Goal: Task Accomplishment & Management: Use online tool/utility

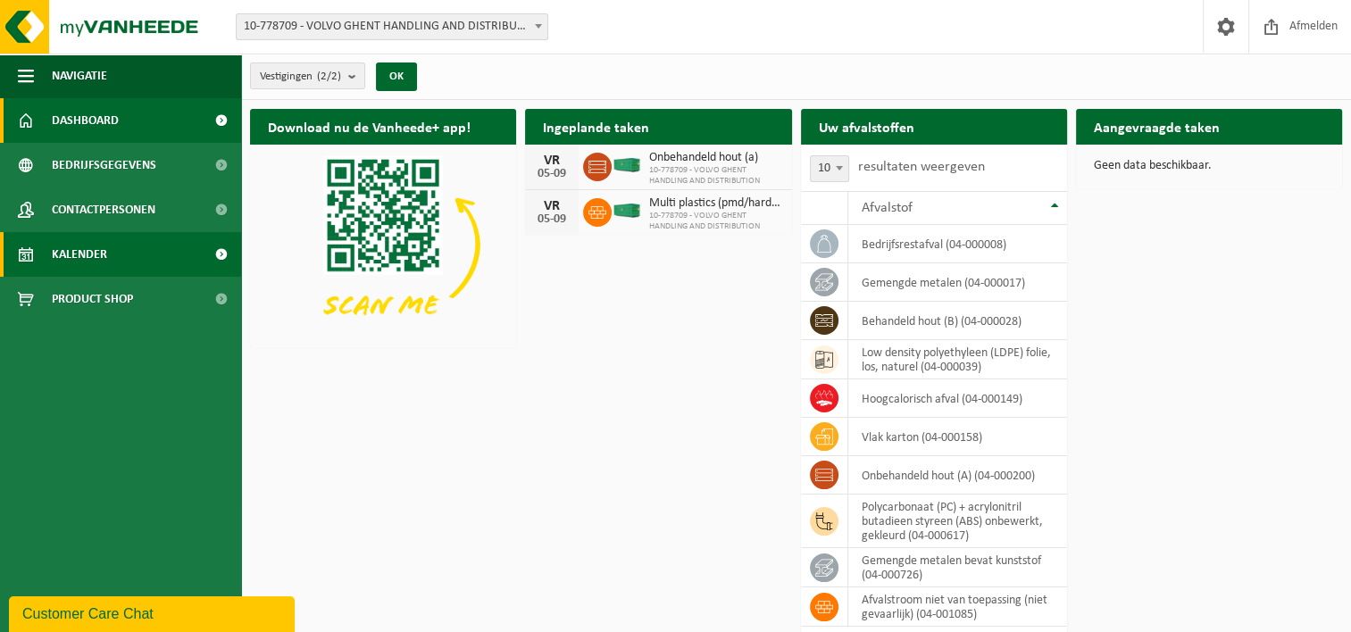
click at [79, 261] on span "Kalender" at bounding box center [79, 254] width 55 height 45
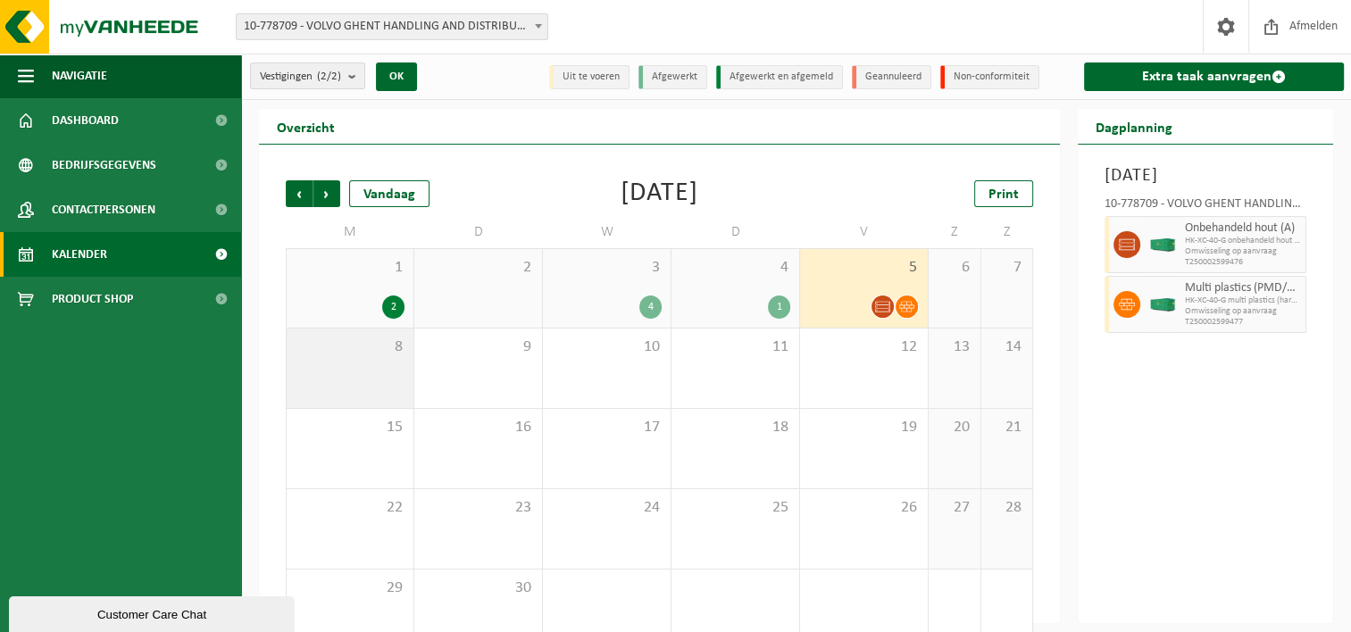
click at [379, 364] on div "8" at bounding box center [350, 368] width 127 height 79
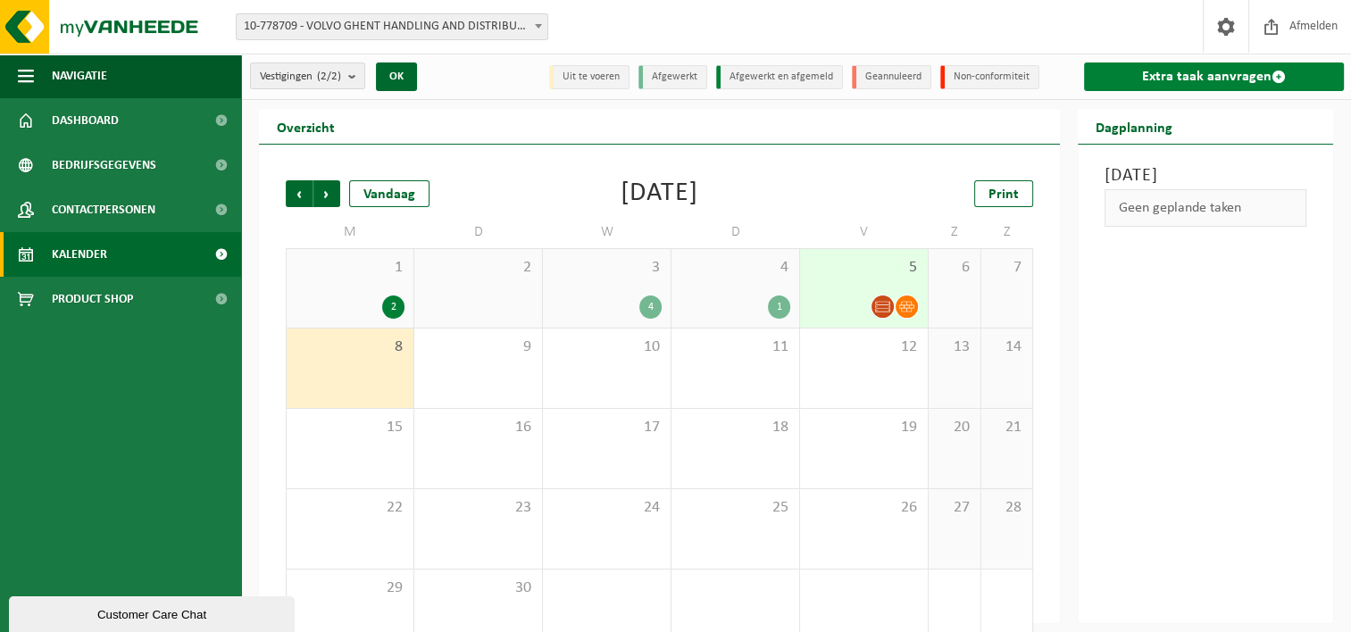
click at [1182, 71] on link "Extra taak aanvragen" at bounding box center [1214, 77] width 260 height 29
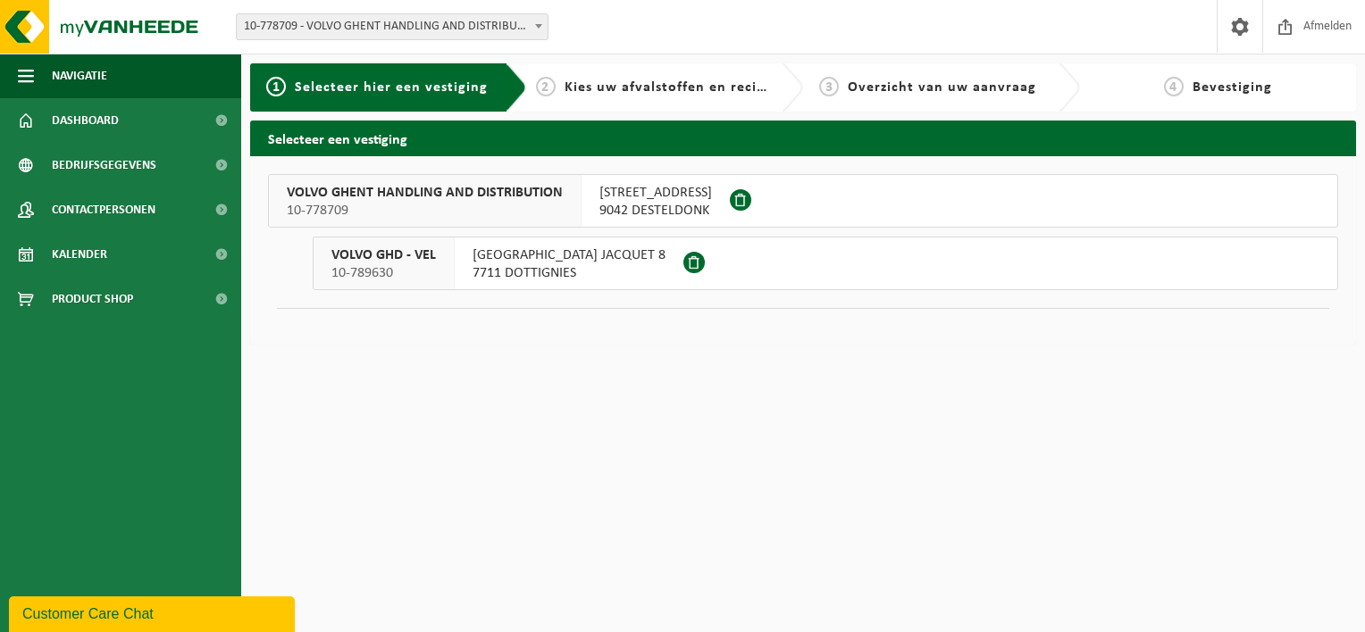
click at [775, 203] on button "VOLVO GHENT HANDLING AND DISTRIBUTION 10-778709 SKALDENSTRAAT 102 9042 DESTELDO…" at bounding box center [803, 201] width 1070 height 54
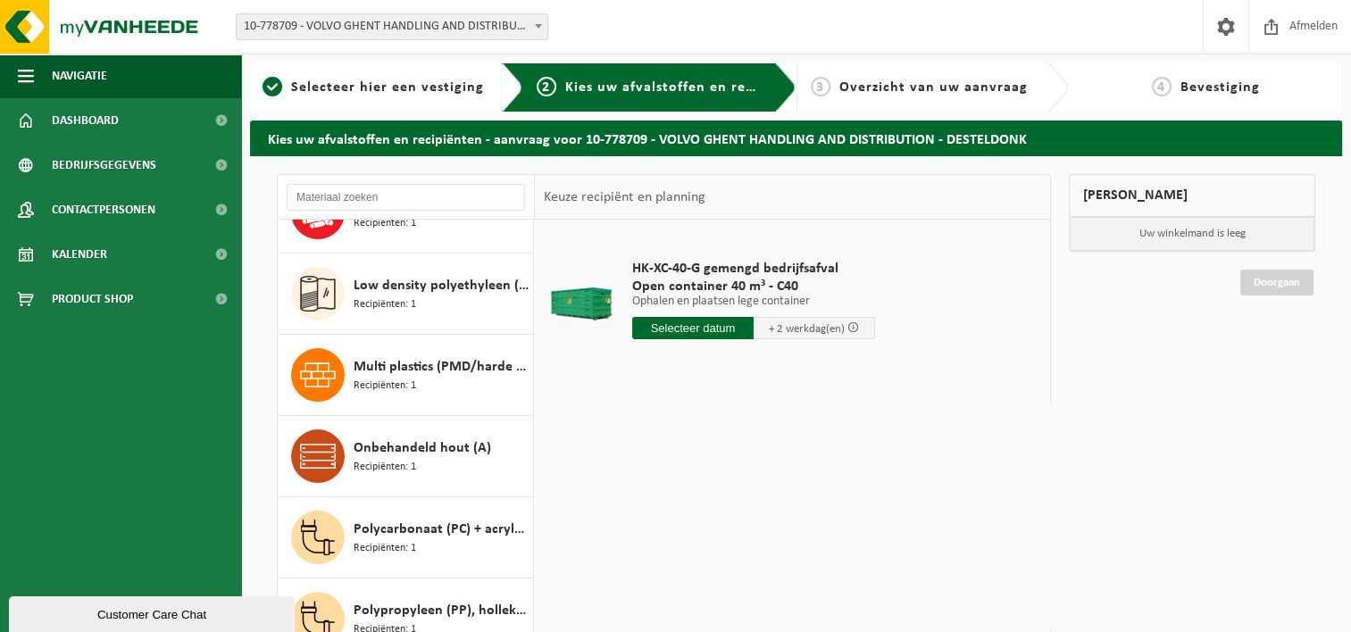
scroll to position [536, 0]
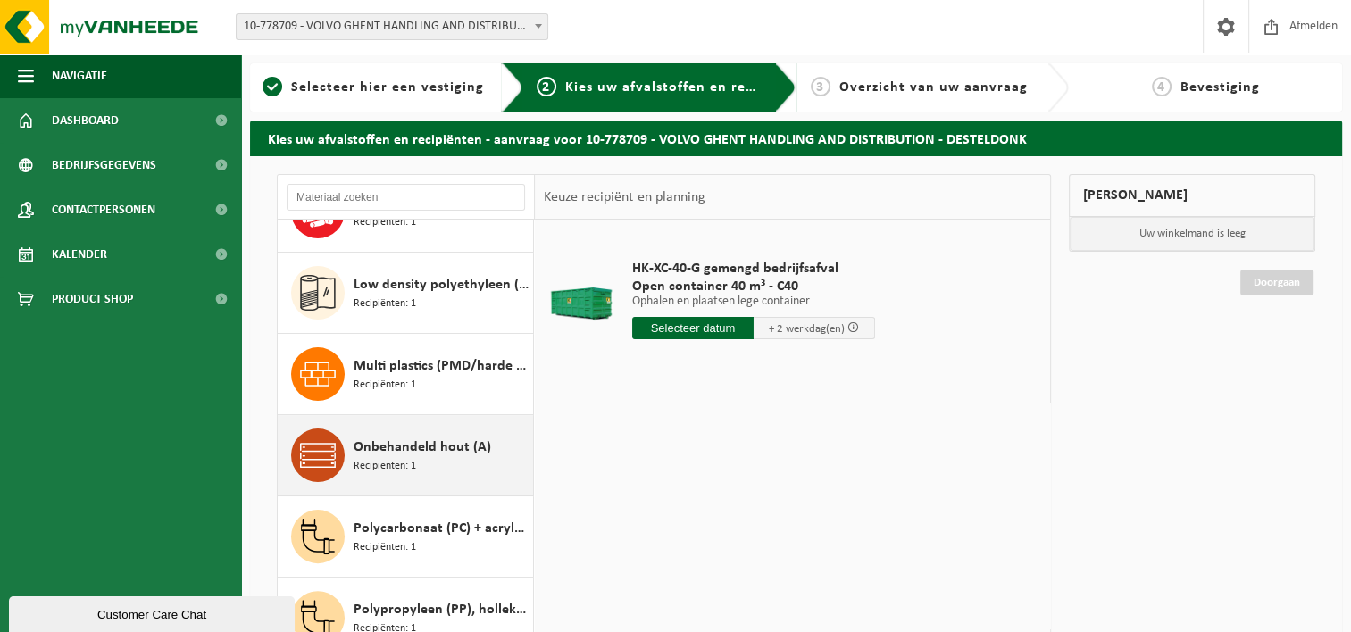
click at [438, 464] on div "Onbehandeld hout (A) Recipiënten: 1" at bounding box center [441, 456] width 175 height 54
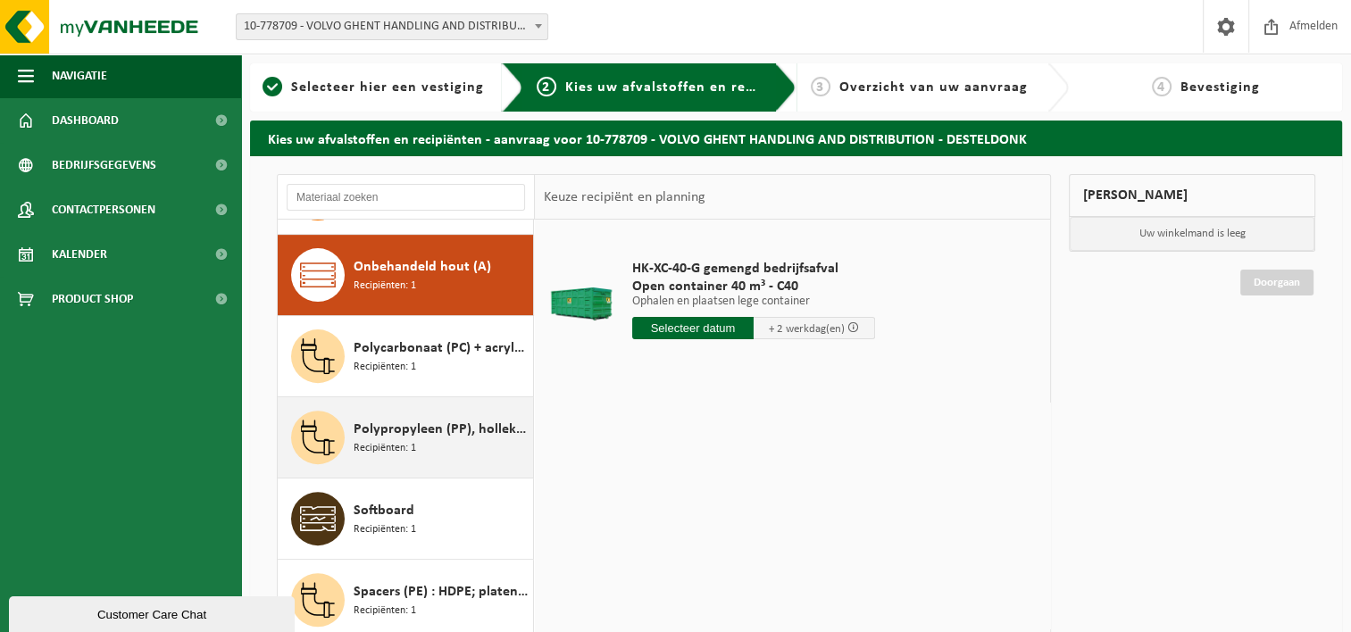
scroll to position [730, 0]
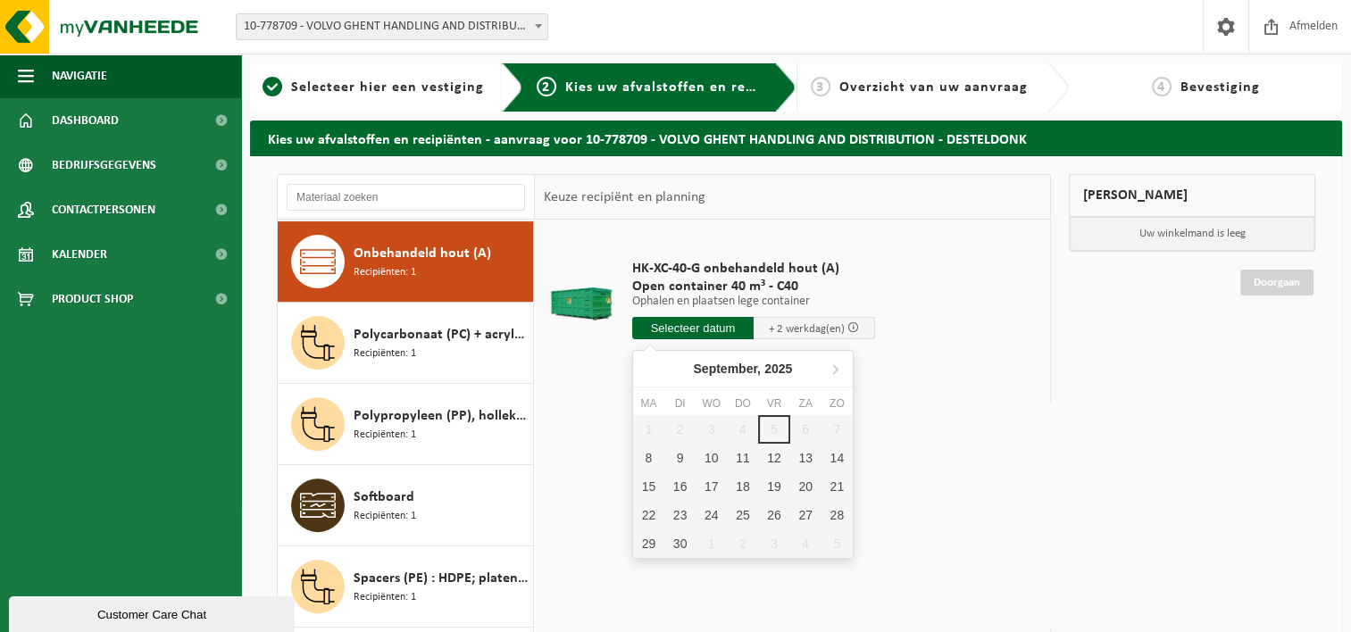
click at [672, 330] on input "text" at bounding box center [692, 328] width 121 height 22
click at [646, 456] on div "8" at bounding box center [648, 458] width 31 height 29
type input "Van 2025-09-08"
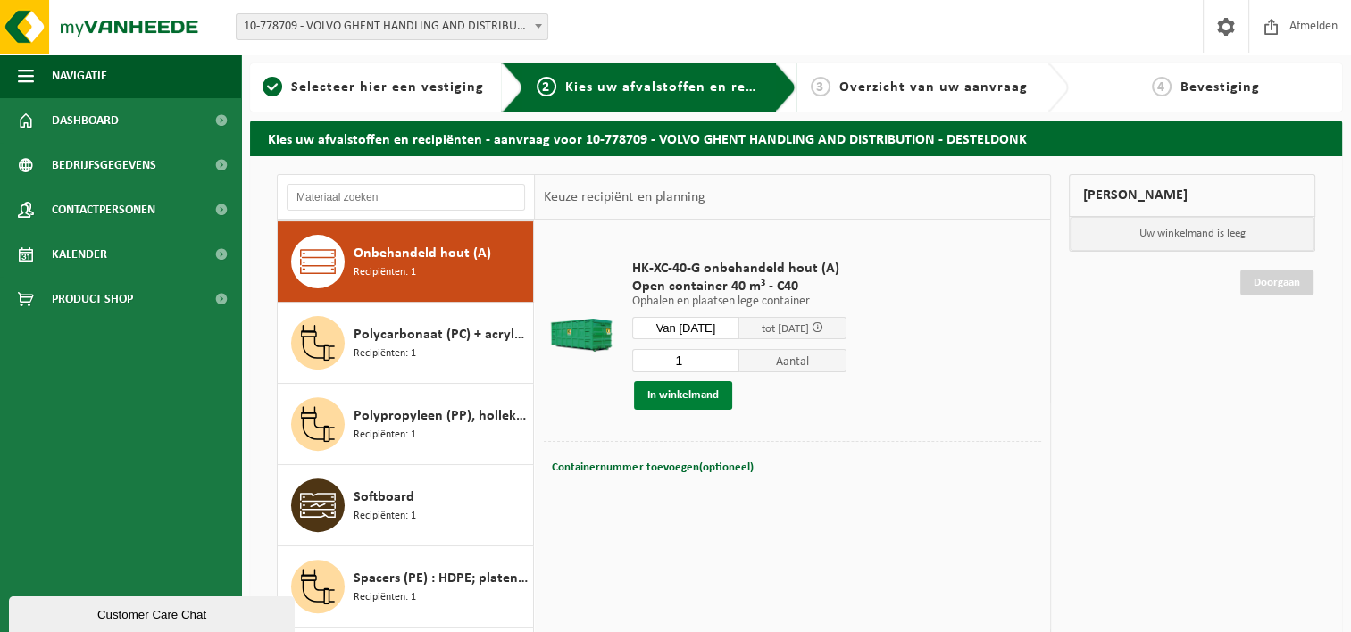
click at [660, 396] on button "In winkelmand" at bounding box center [683, 395] width 98 height 29
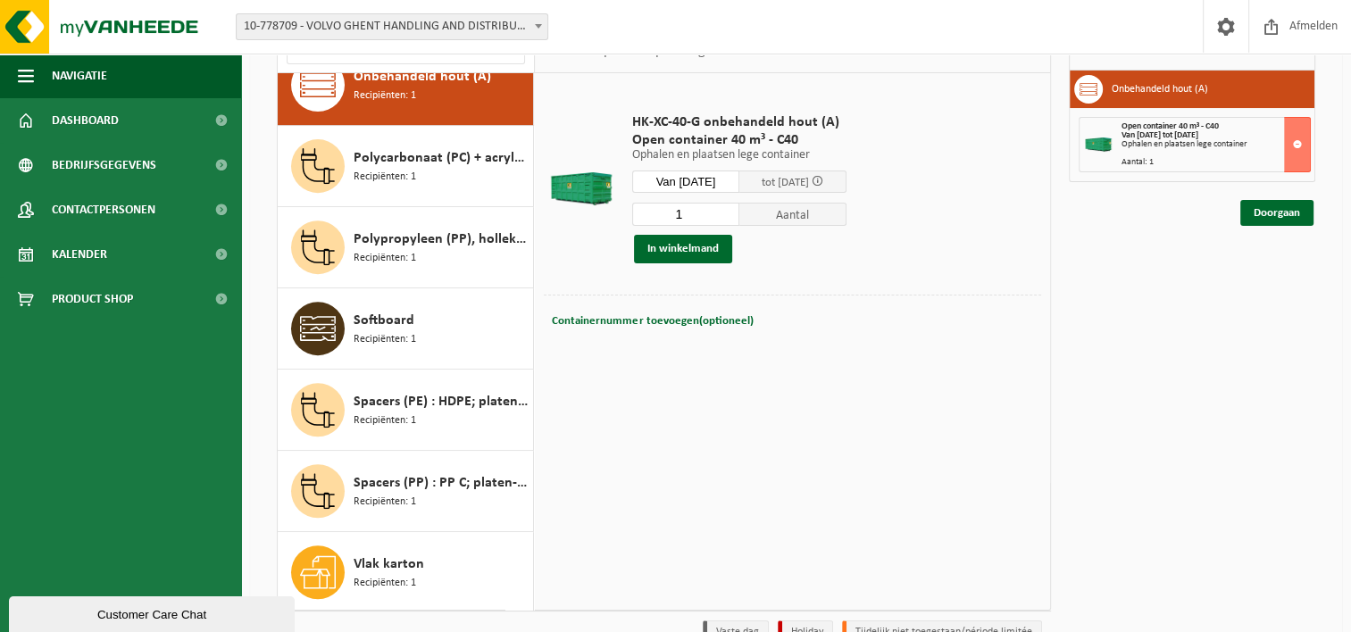
scroll to position [179, 0]
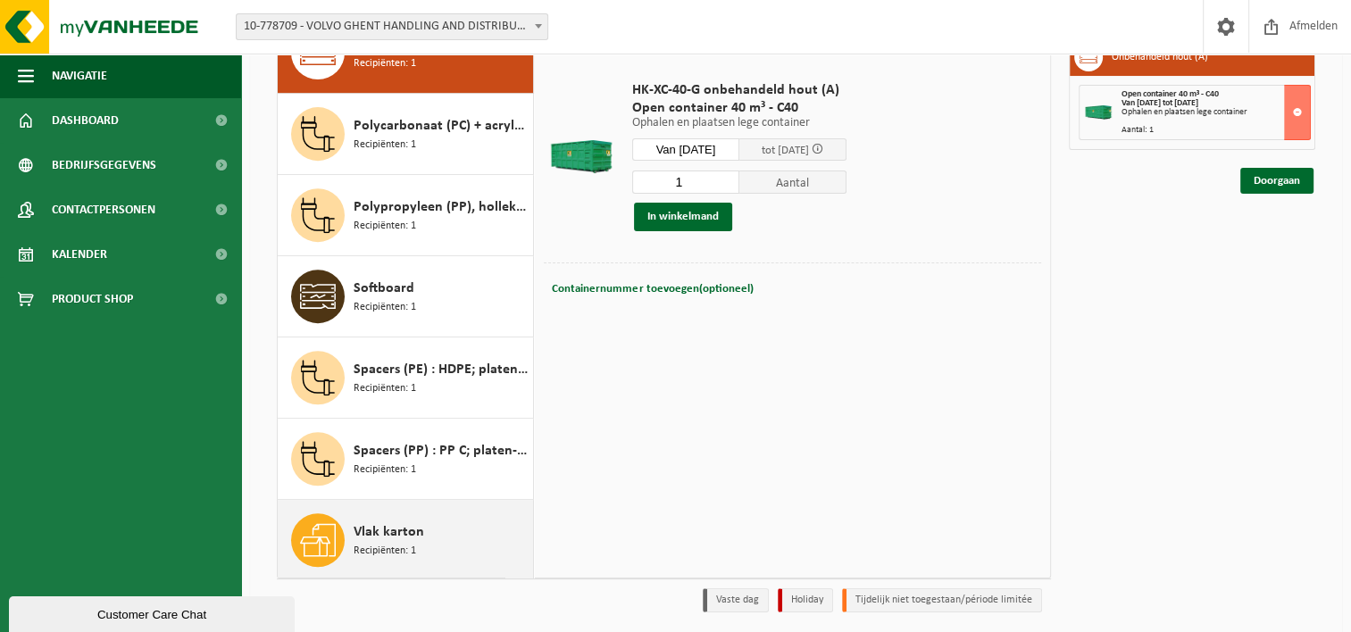
click at [384, 532] on span "Vlak karton" at bounding box center [389, 532] width 71 height 21
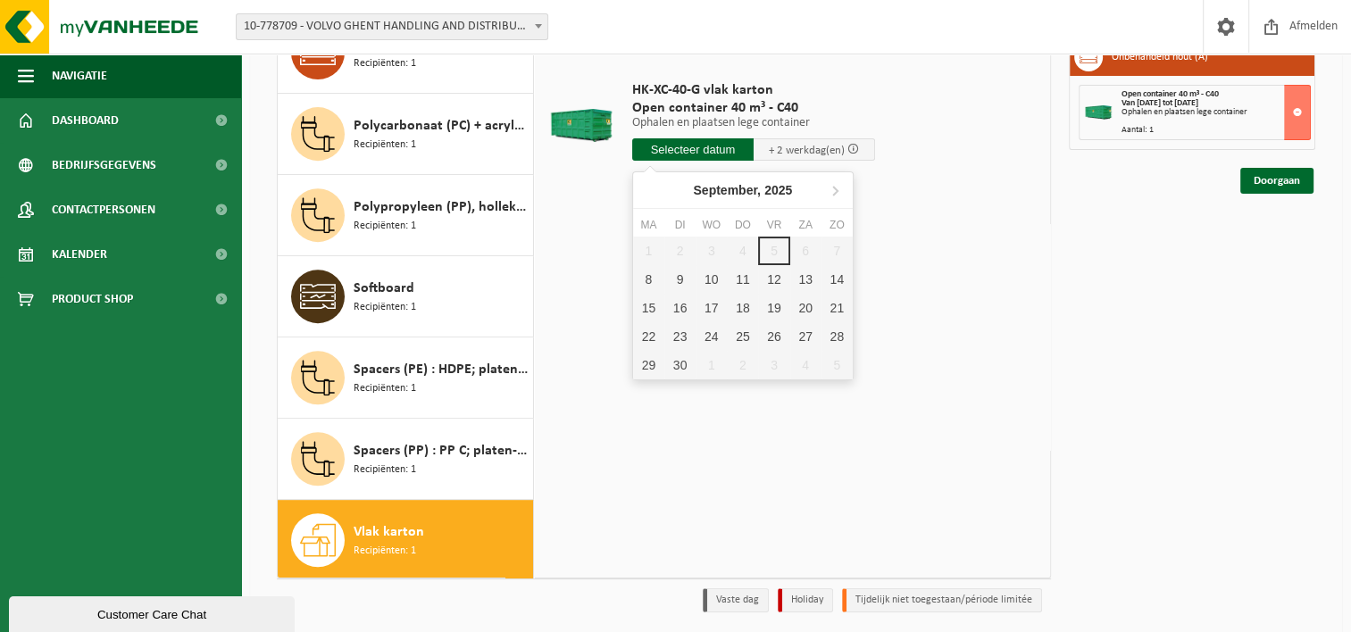
click at [695, 154] on input "text" at bounding box center [692, 149] width 121 height 22
click at [649, 275] on div "8" at bounding box center [648, 279] width 31 height 29
type input "Van 2025-09-08"
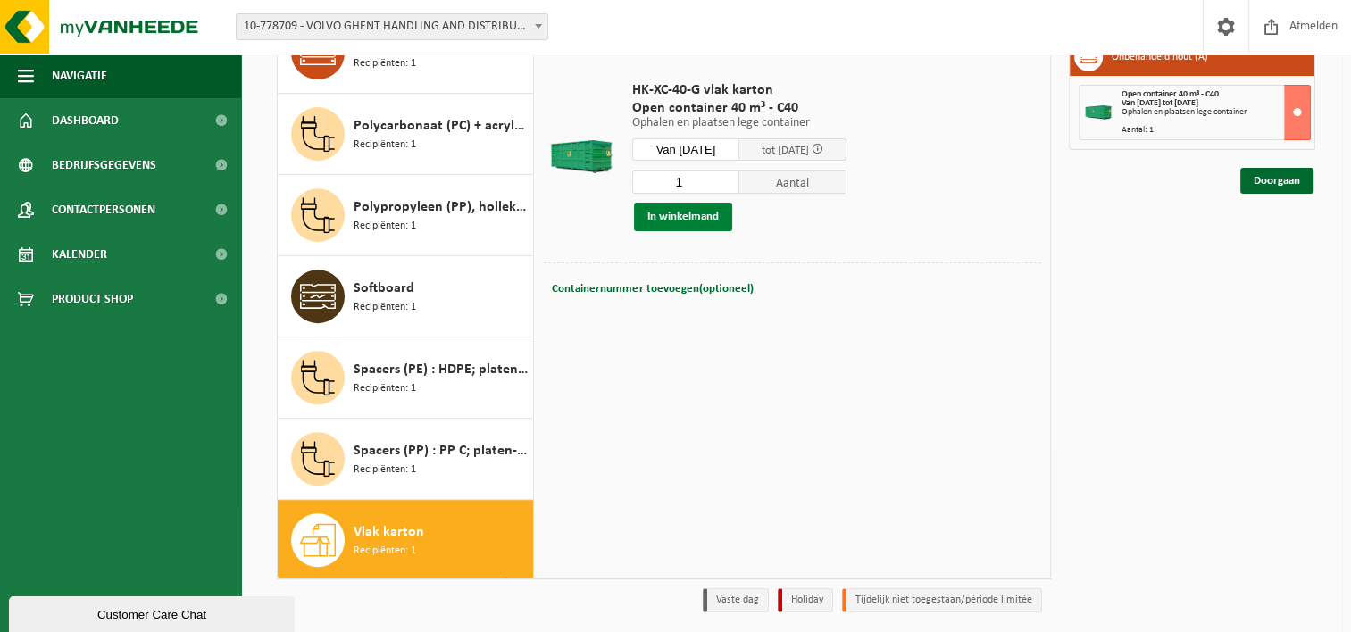
click at [698, 213] on button "In winkelmand" at bounding box center [683, 217] width 98 height 29
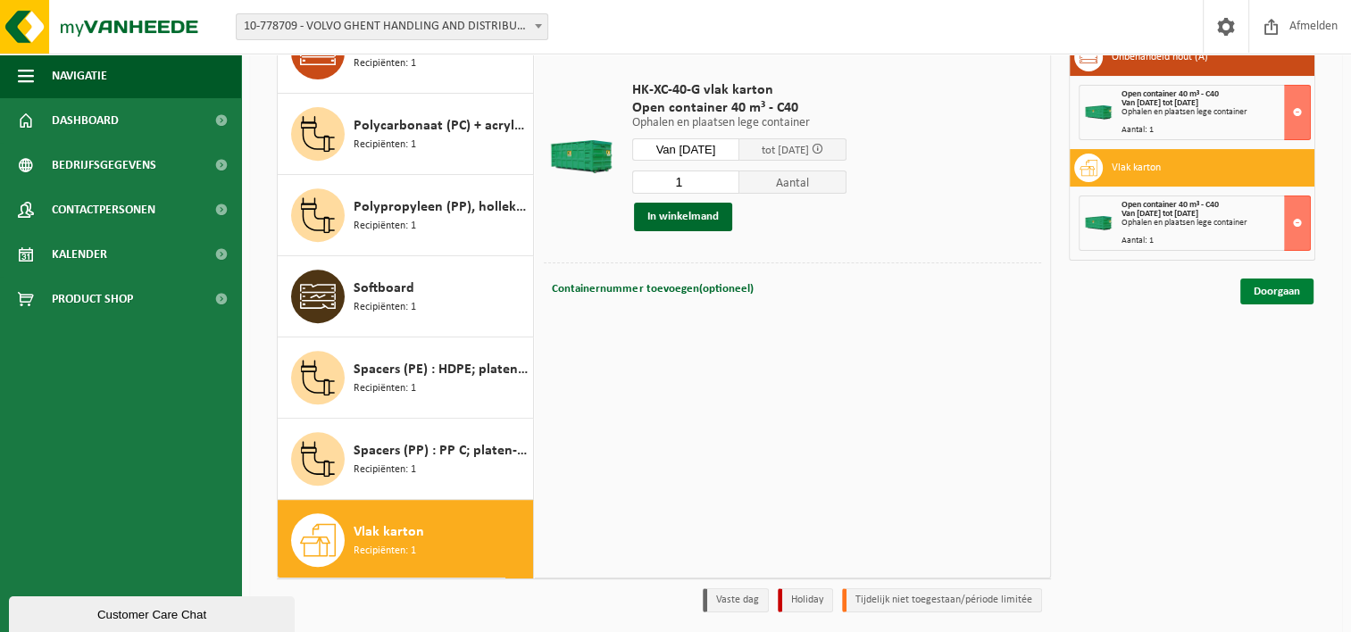
click at [1271, 286] on link "Doorgaan" at bounding box center [1276, 292] width 73 height 26
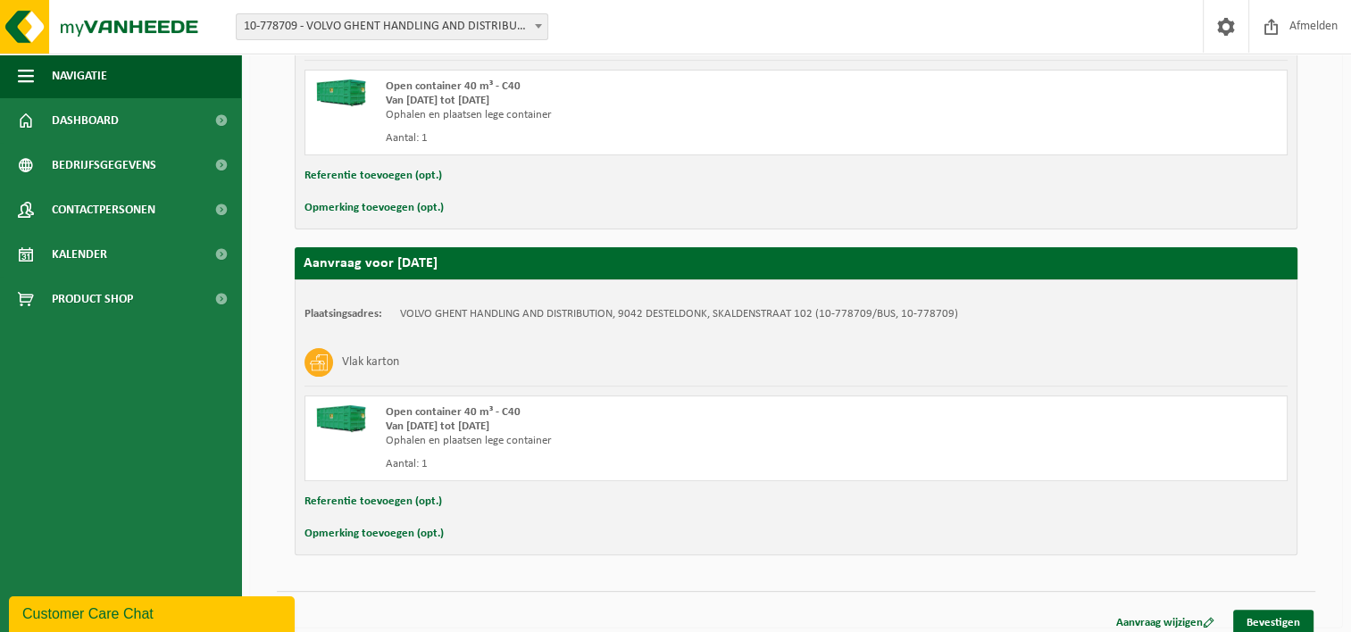
scroll to position [457, 0]
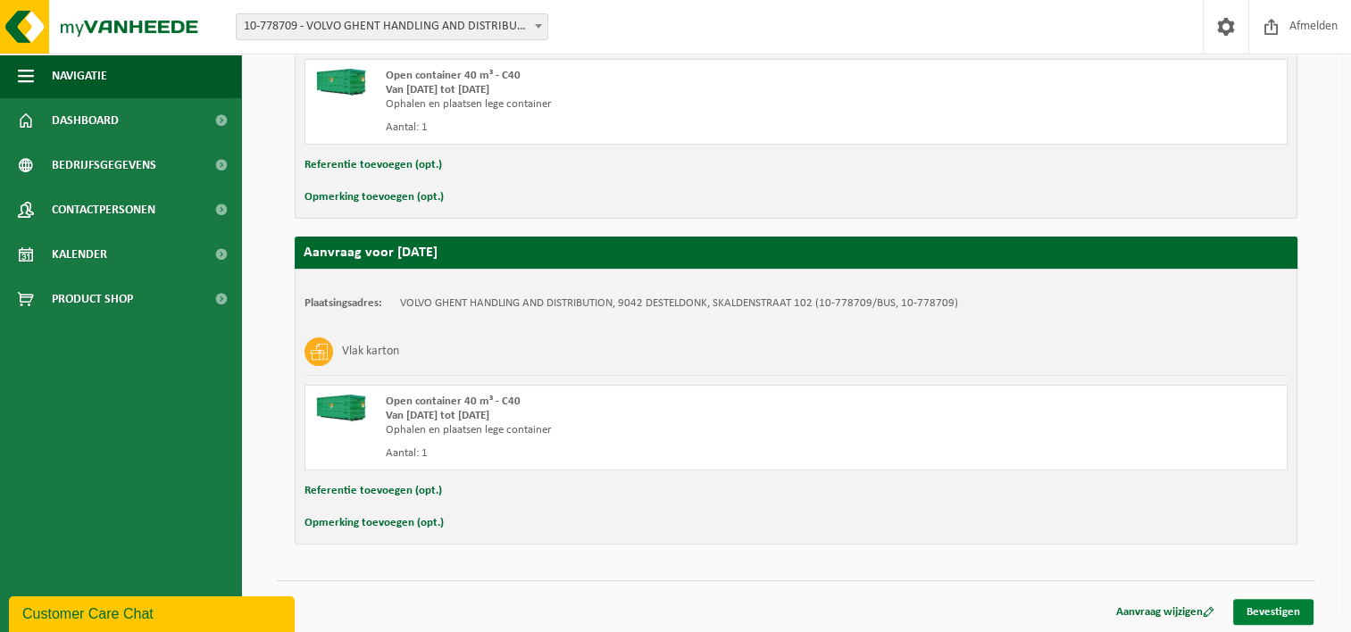
click at [1268, 609] on link "Bevestigen" at bounding box center [1273, 612] width 80 height 26
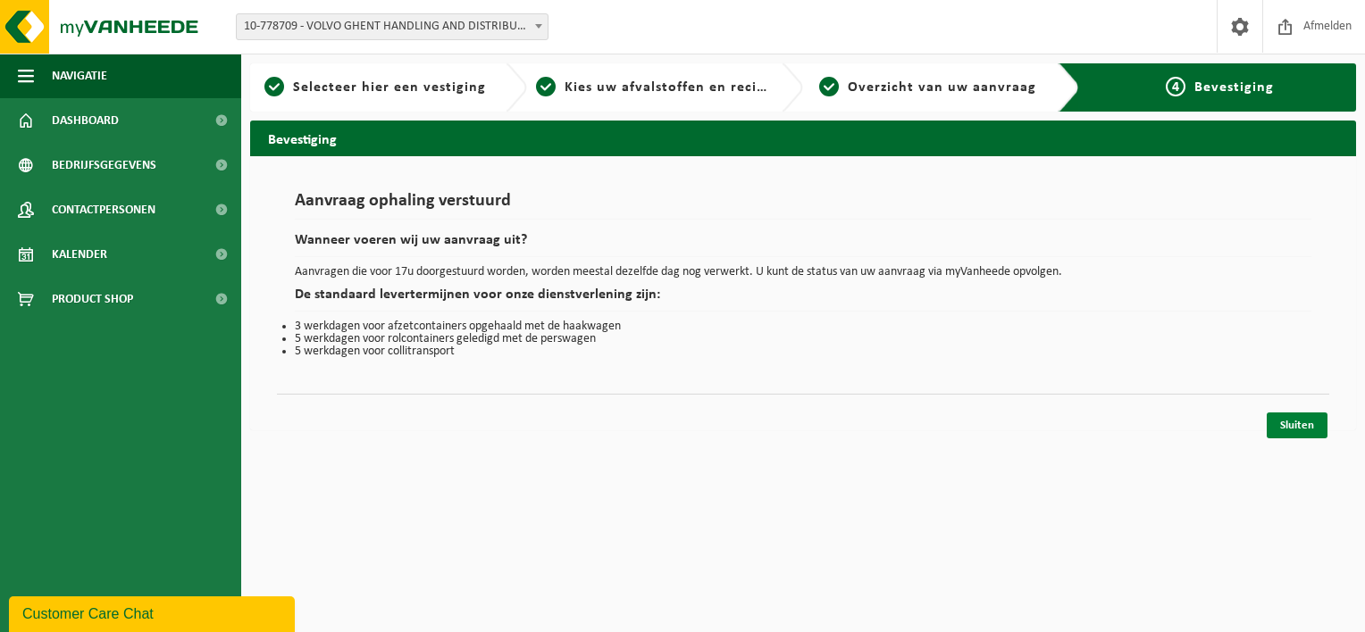
click at [1301, 425] on link "Sluiten" at bounding box center [1296, 426] width 61 height 26
